Goal: Information Seeking & Learning: Obtain resource

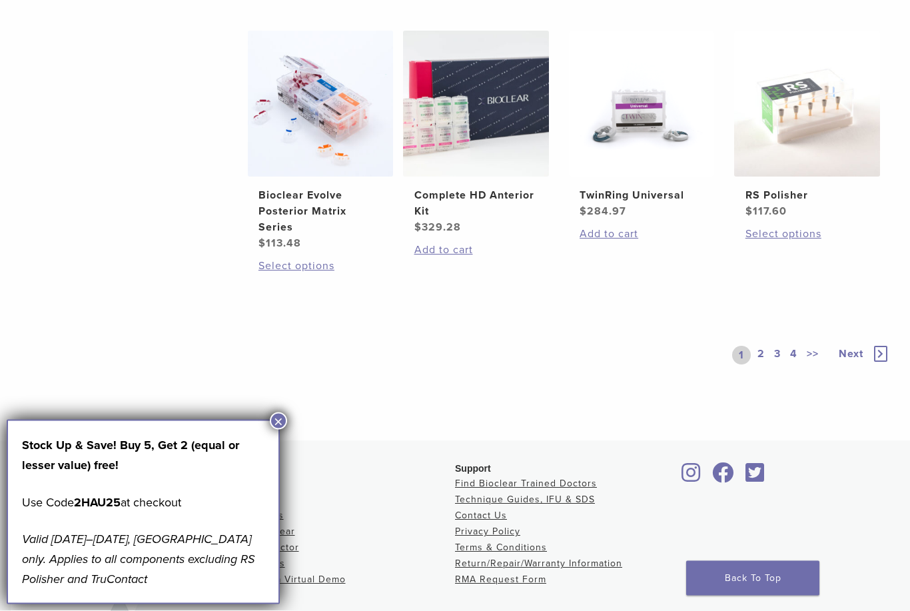
scroll to position [1015, 0]
click at [855, 360] on span "Next" at bounding box center [851, 353] width 25 height 13
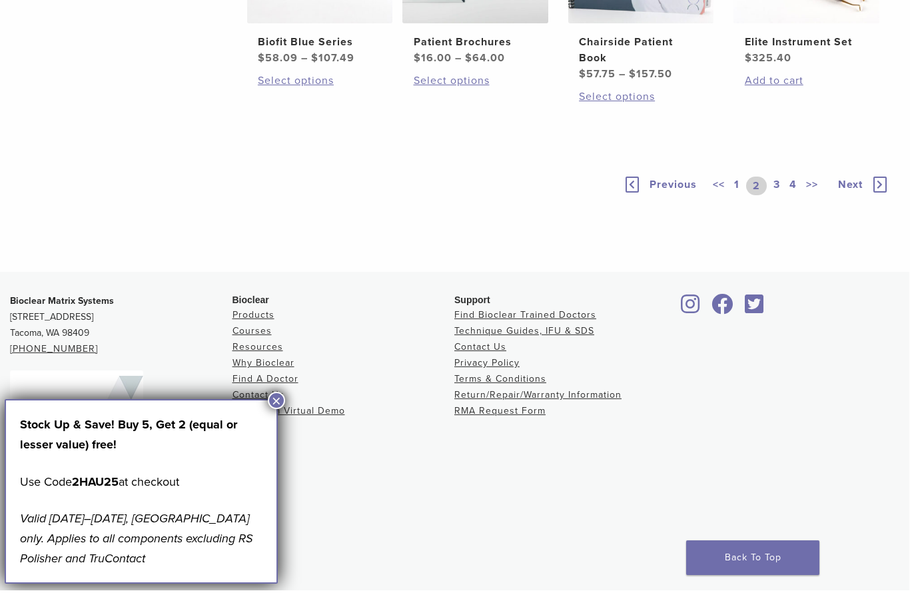
scroll to position [1126, 0]
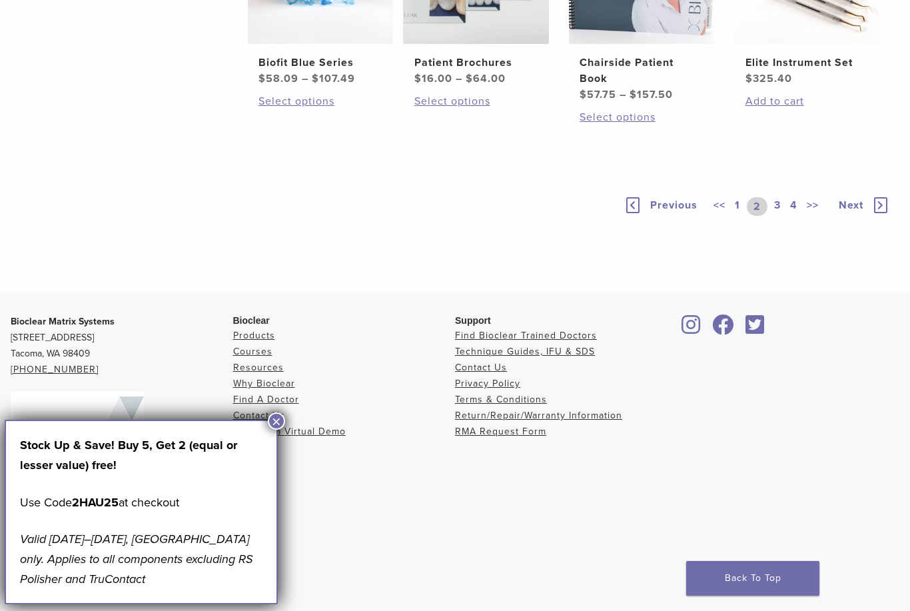
click at [855, 212] on span "Next" at bounding box center [851, 205] width 25 height 13
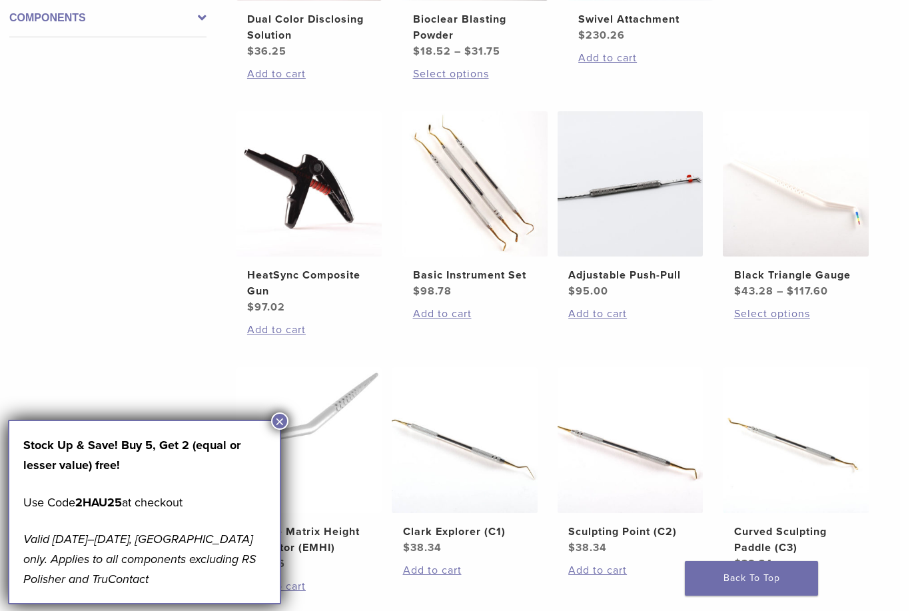
scroll to position [678, 10]
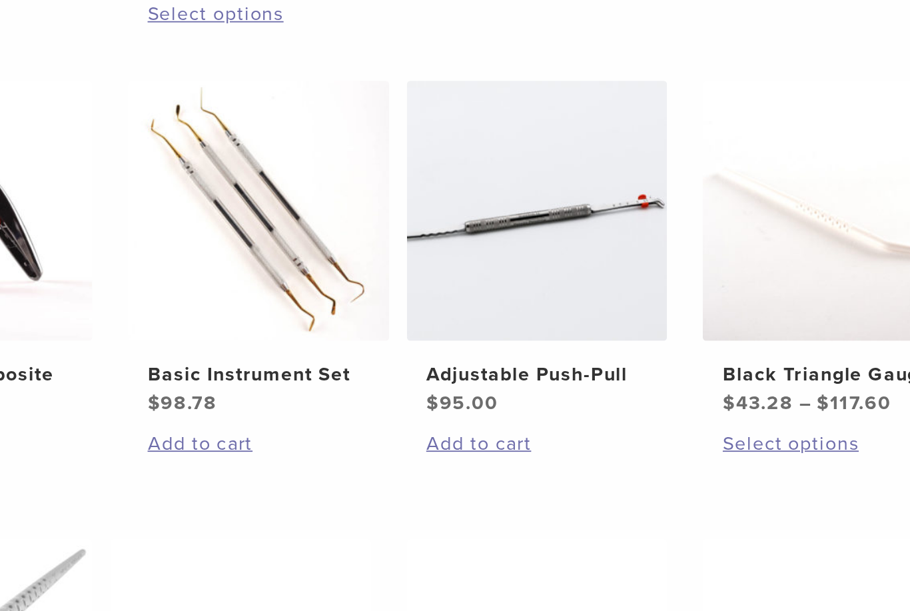
click at [570, 268] on h2 "Adjustable Push-Pull" at bounding box center [632, 276] width 124 height 16
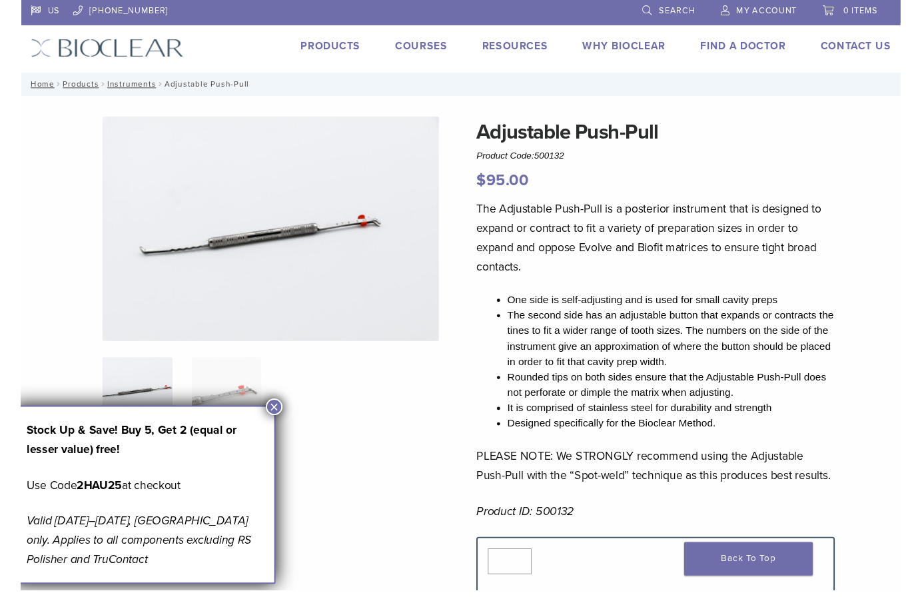
scroll to position [29, 10]
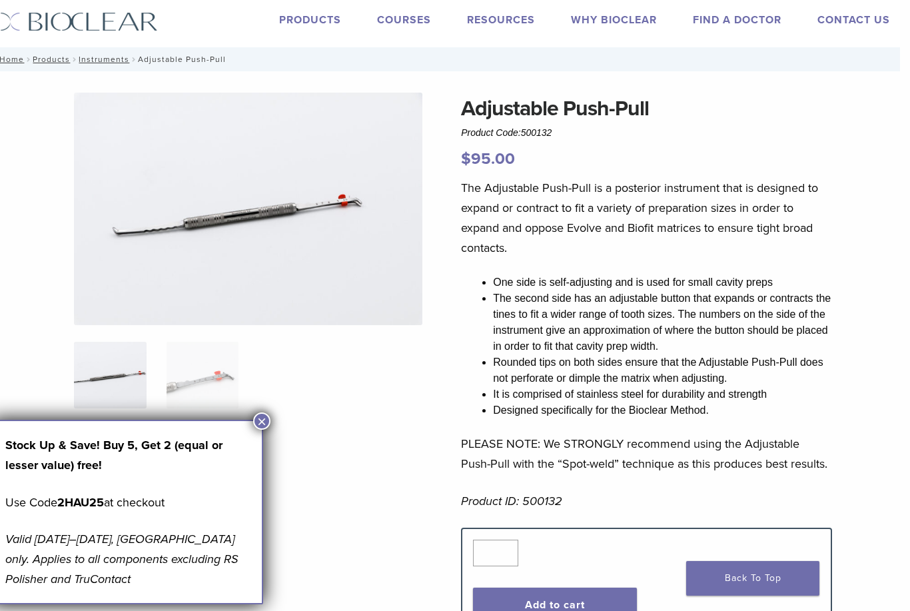
click at [0, 0] on link "Technique Guides, IFU, & SDS" at bounding box center [0, 0] width 0 height 0
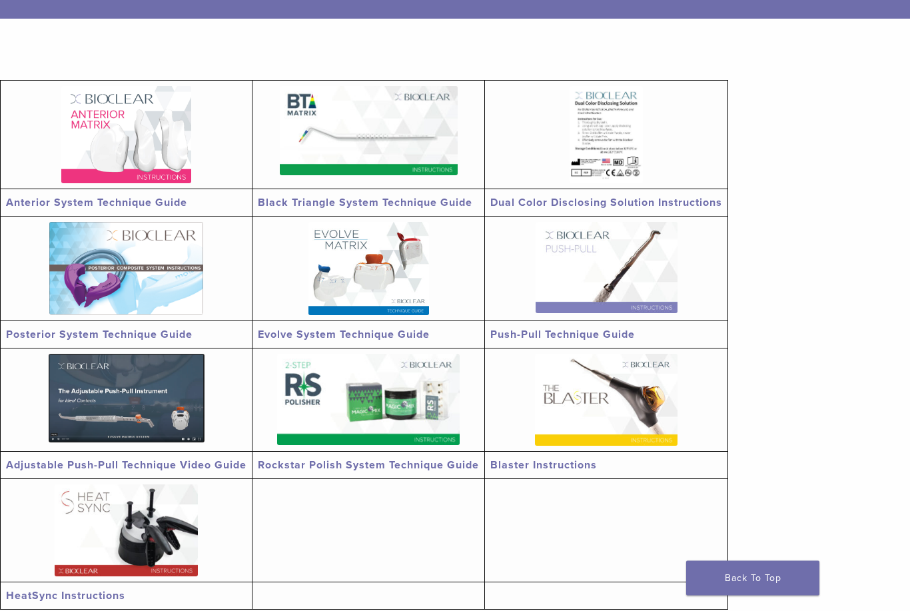
scroll to position [223, 0]
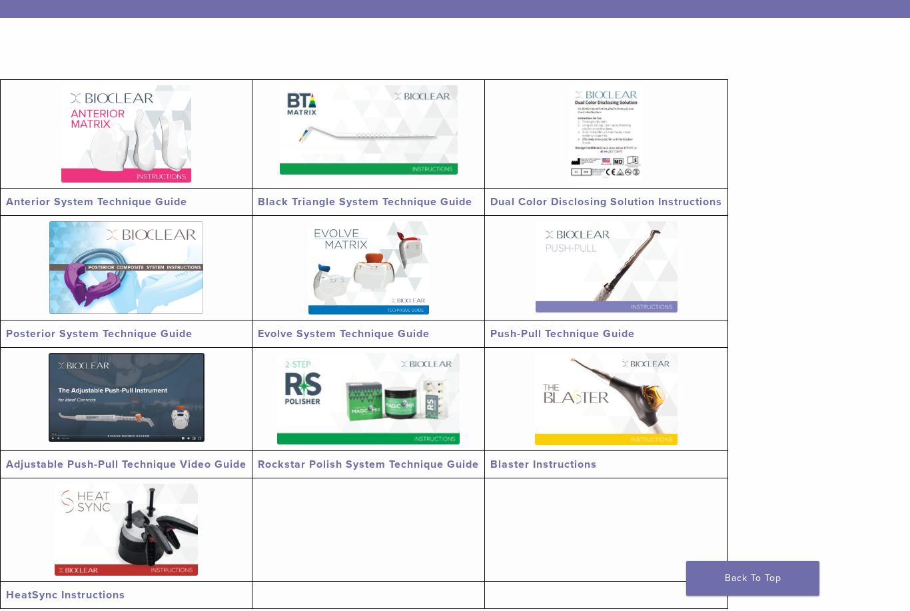
click at [673, 284] on img at bounding box center [607, 266] width 142 height 91
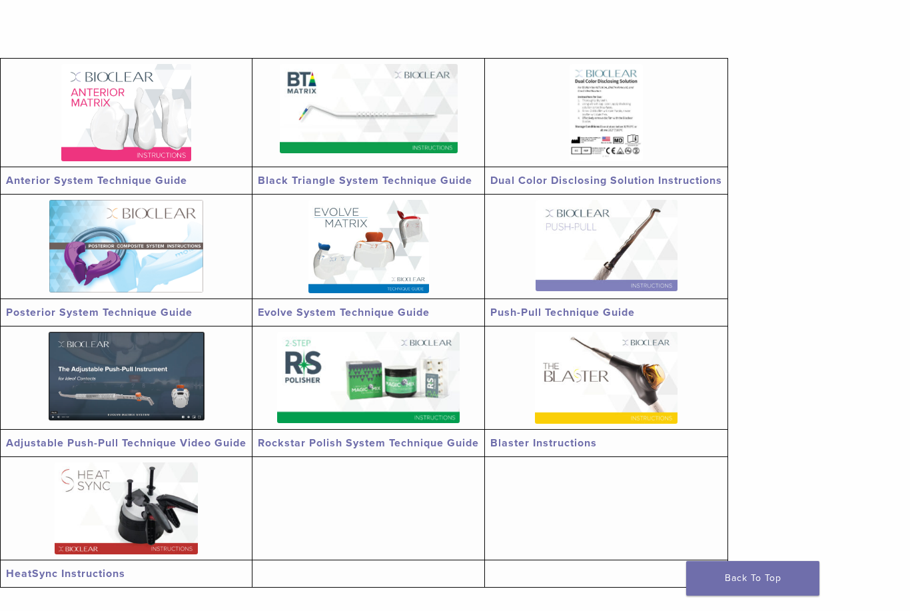
click at [86, 382] on img at bounding box center [127, 376] width 156 height 89
